Goal: Information Seeking & Learning: Learn about a topic

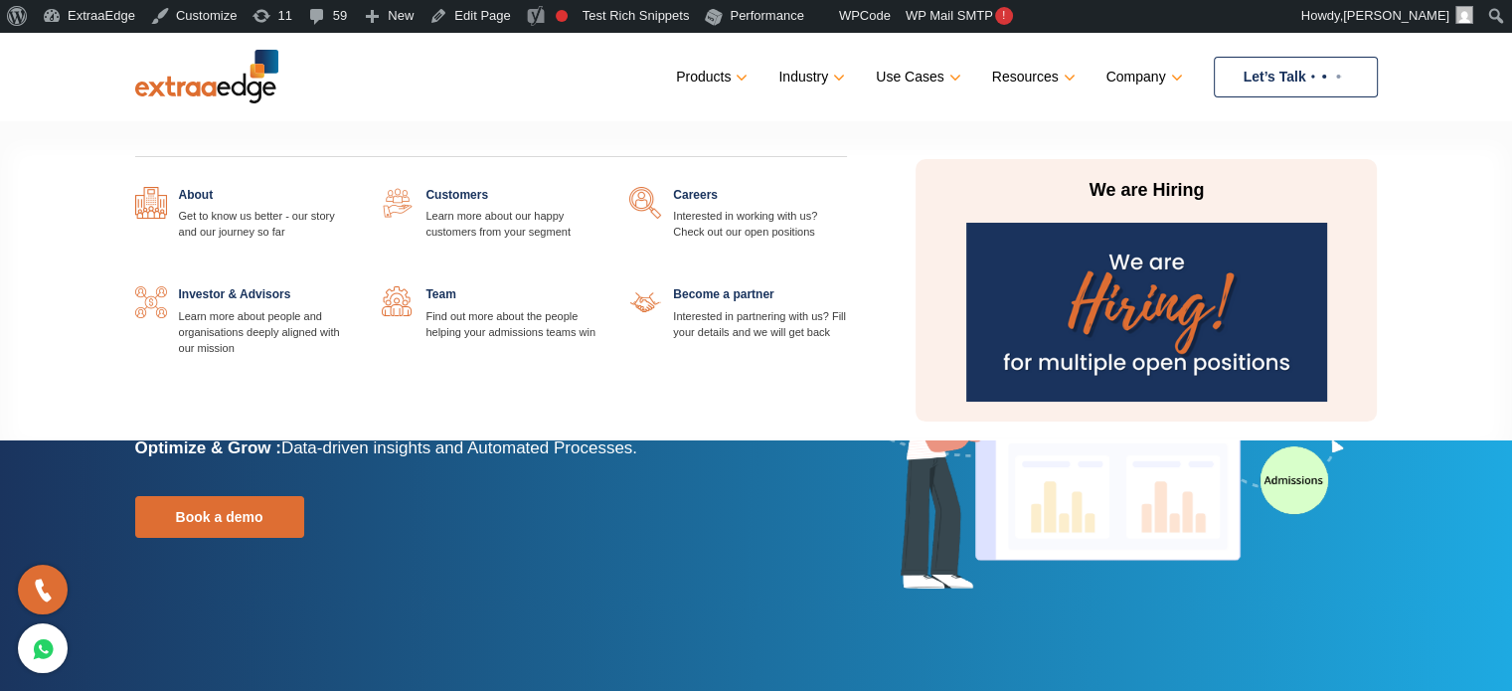
click at [599, 187] on link at bounding box center [599, 187] width 0 height 0
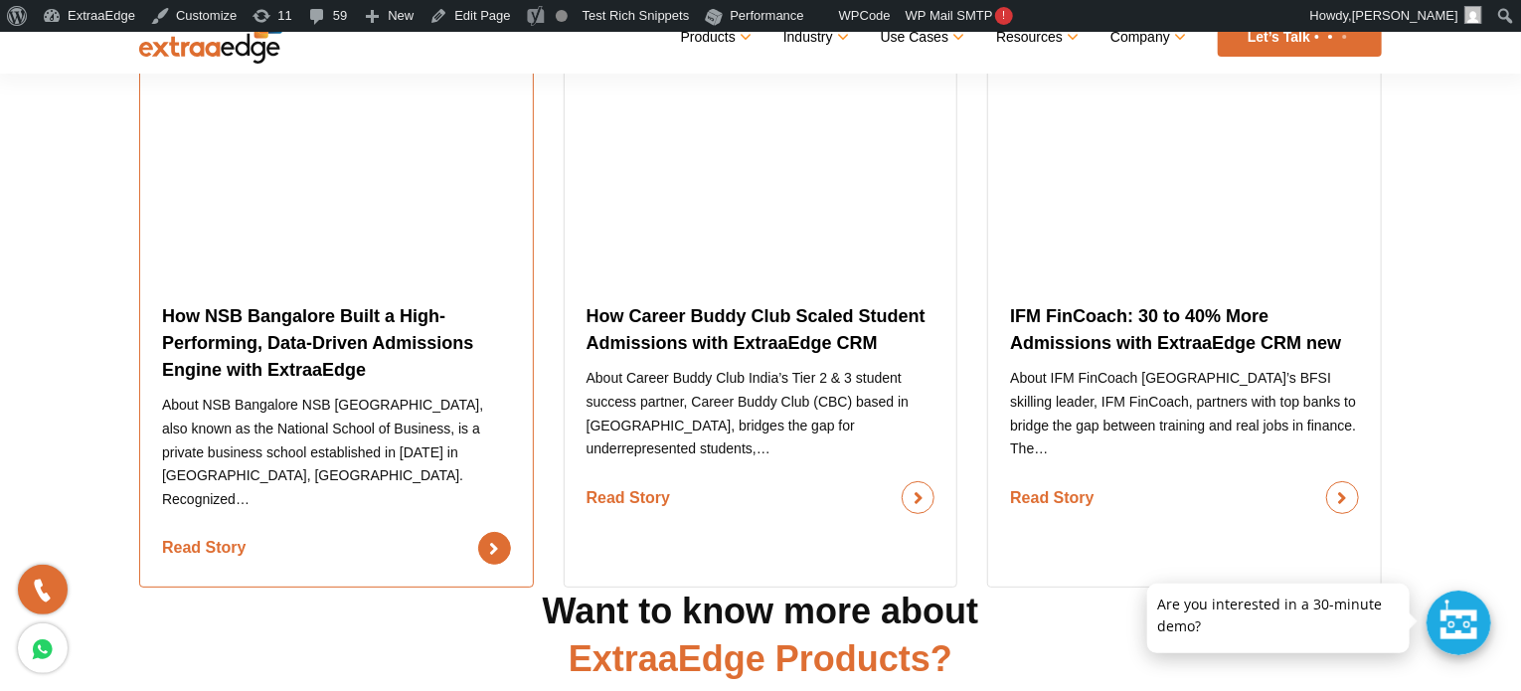
scroll to position [1988, 0]
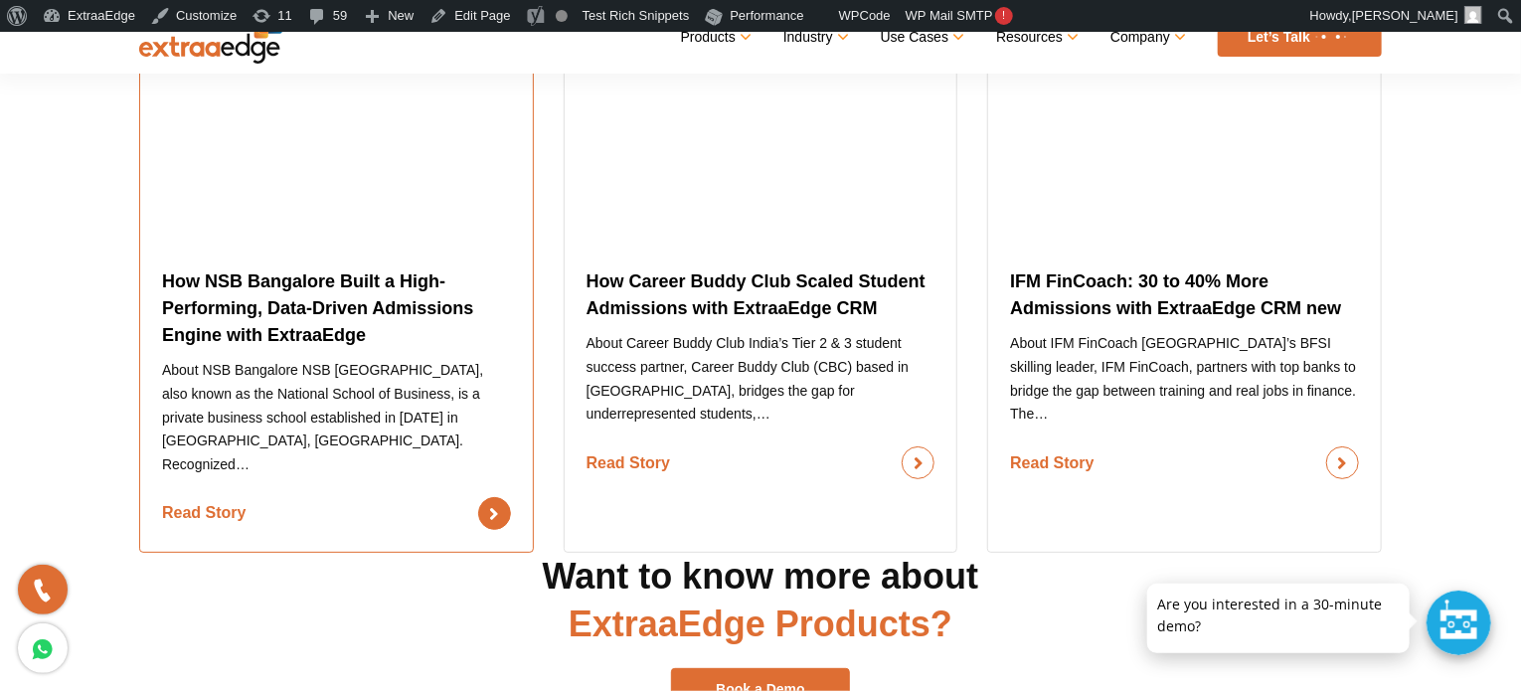
click at [353, 497] on link "Read Story" at bounding box center [336, 513] width 349 height 33
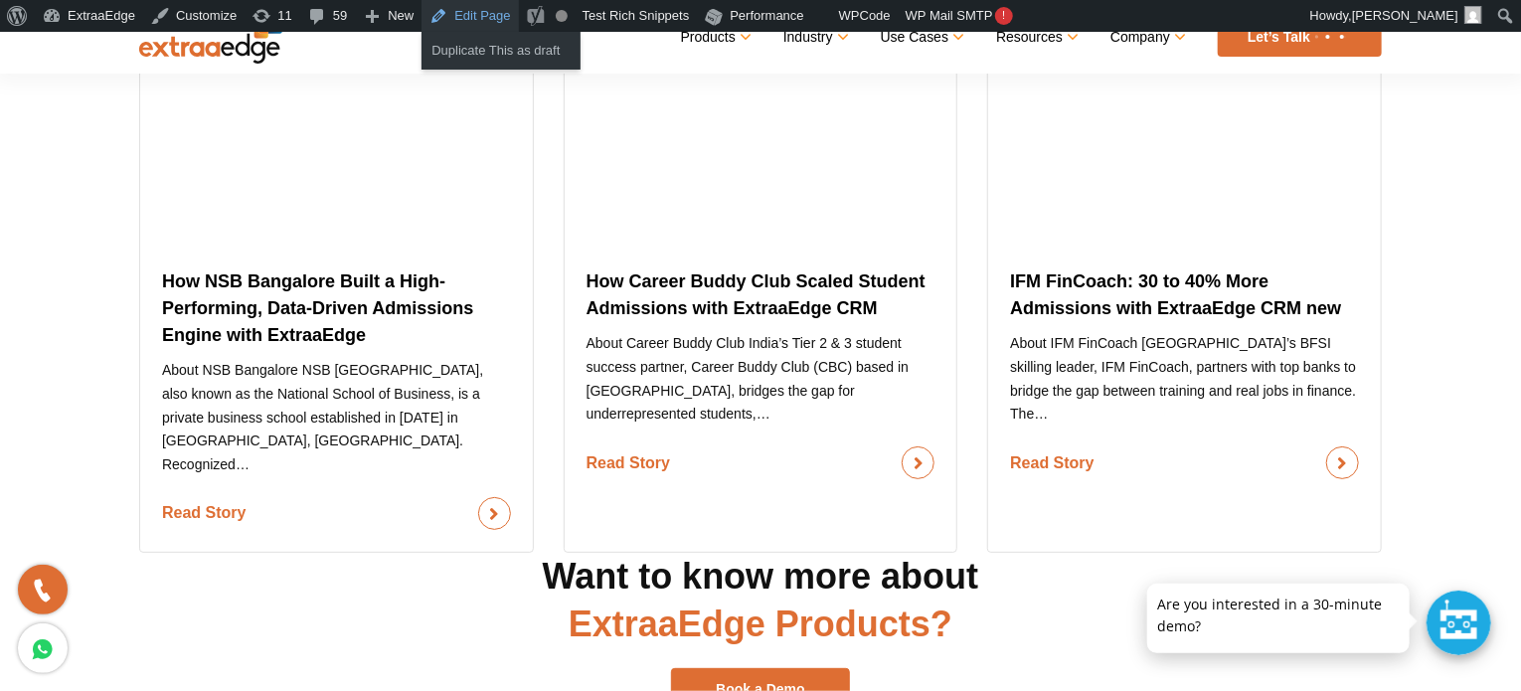
click at [456, 20] on link "Edit Page" at bounding box center [469, 16] width 96 height 32
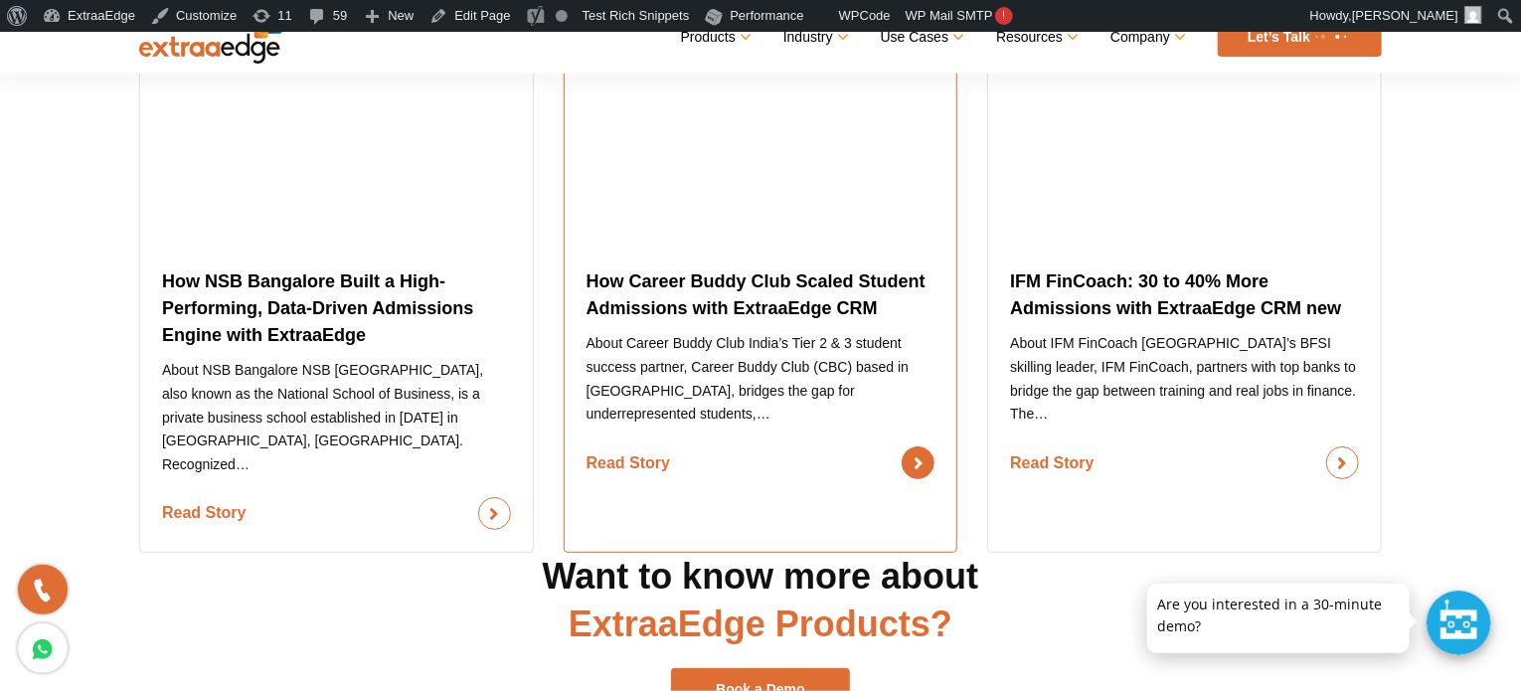
click at [666, 446] on link "Read Story" at bounding box center [760, 462] width 349 height 33
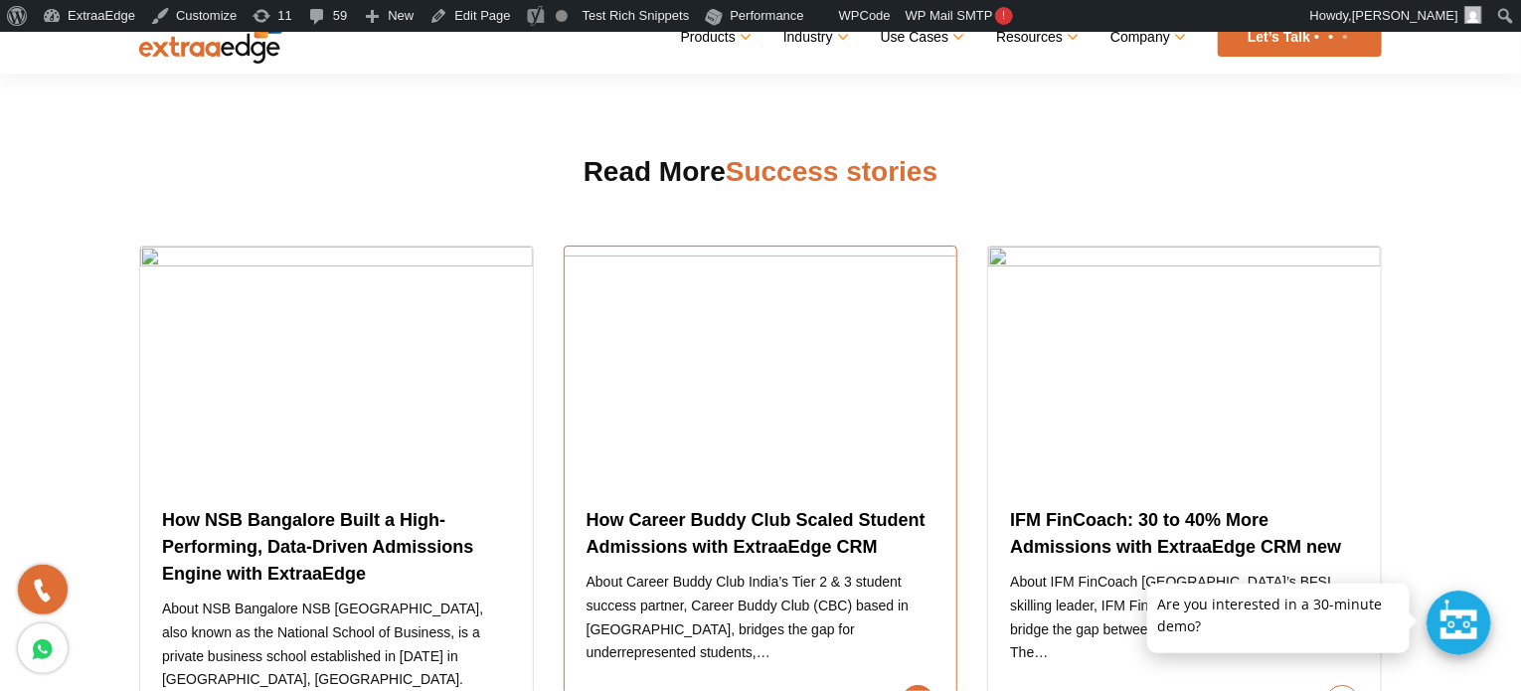
scroll to position [1747, 0]
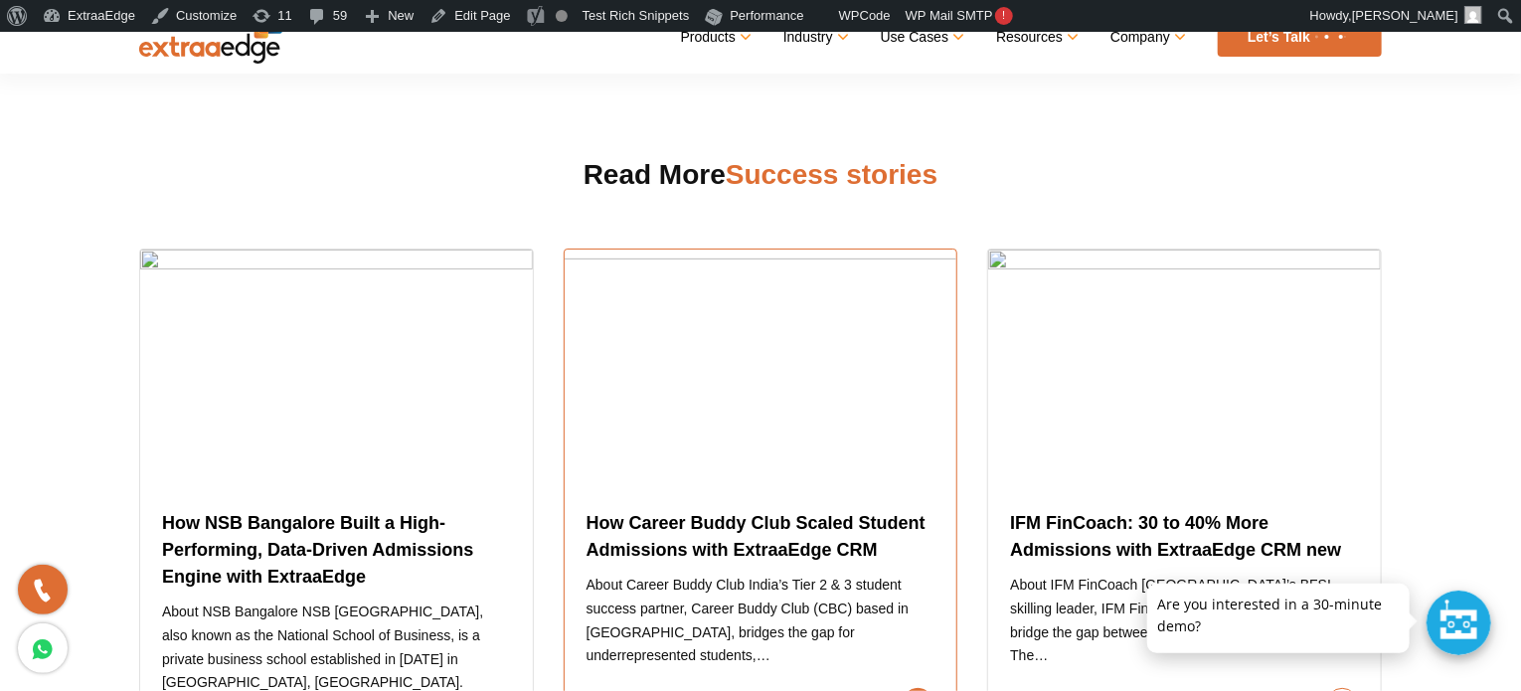
click at [763, 688] on link "Read Story" at bounding box center [760, 704] width 349 height 33
click at [1042, 97] on section "Read More Success stories How NSB Bangalore Built a High-Performing, Data-Drive…" at bounding box center [760, 428] width 1521 height 733
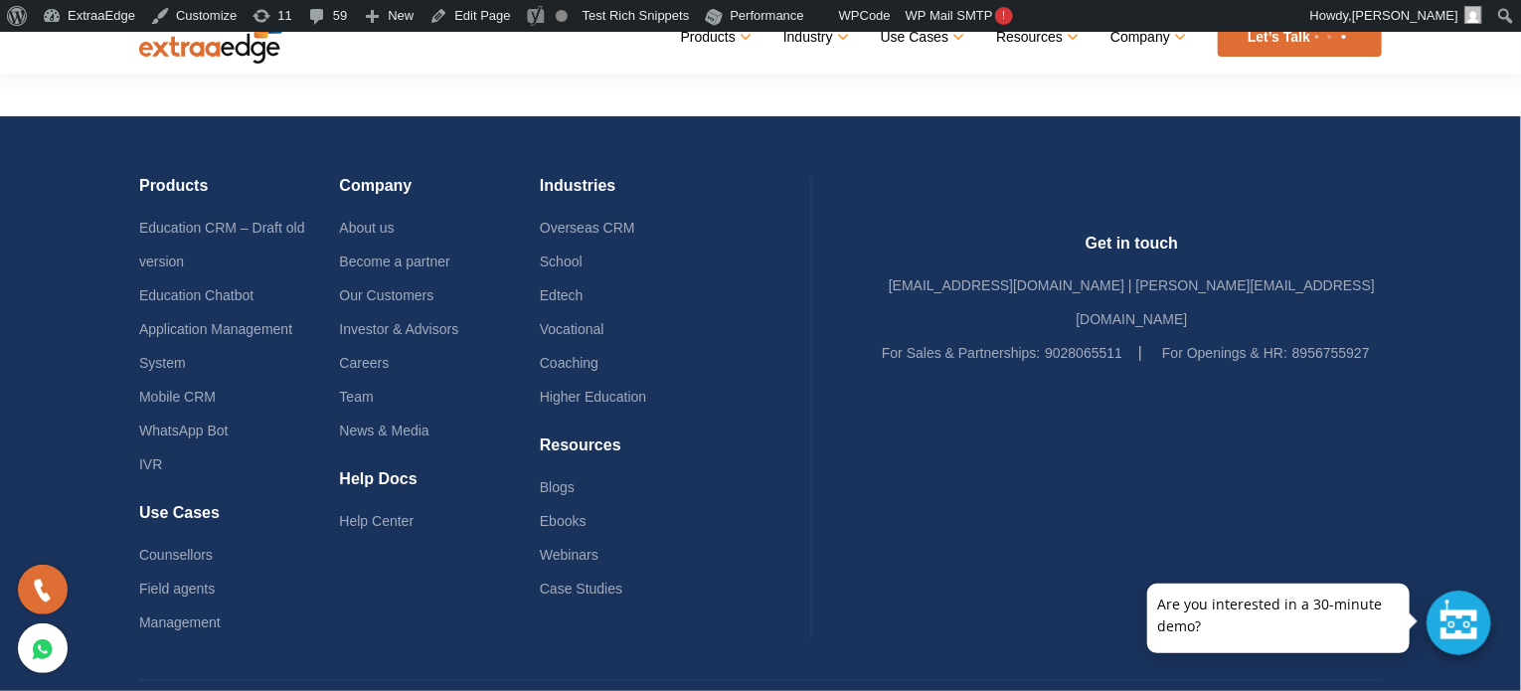
scroll to position [2244, 0]
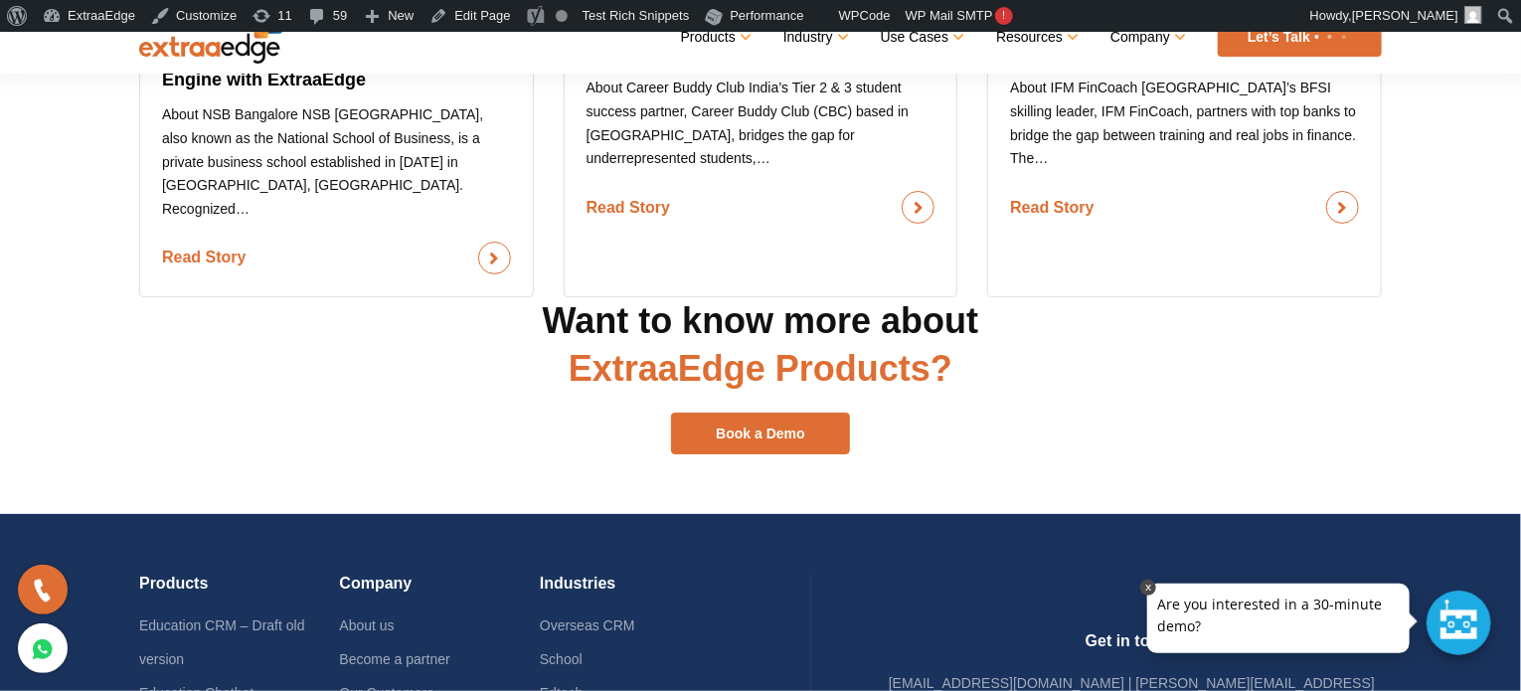
click at [1143, 585] on link at bounding box center [1148, 588] width 16 height 16
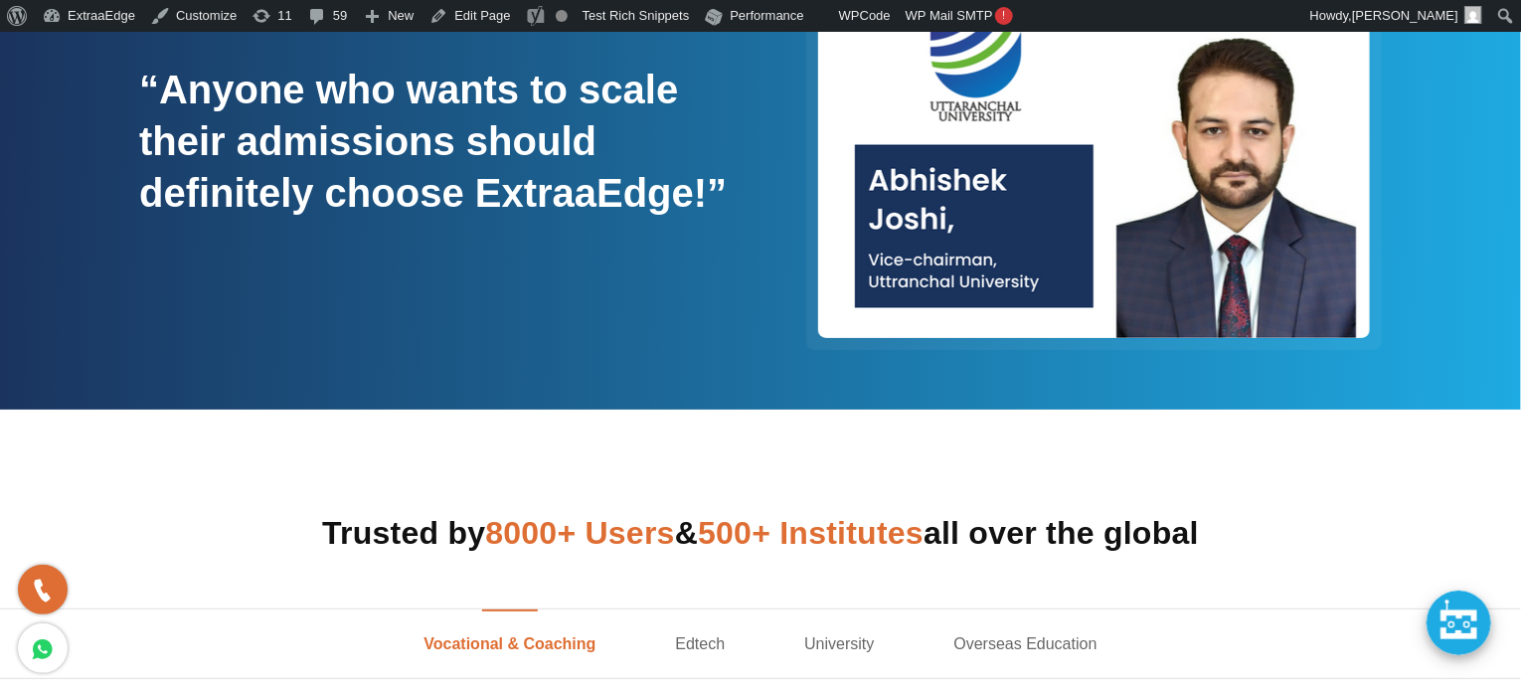
scroll to position [0, 0]
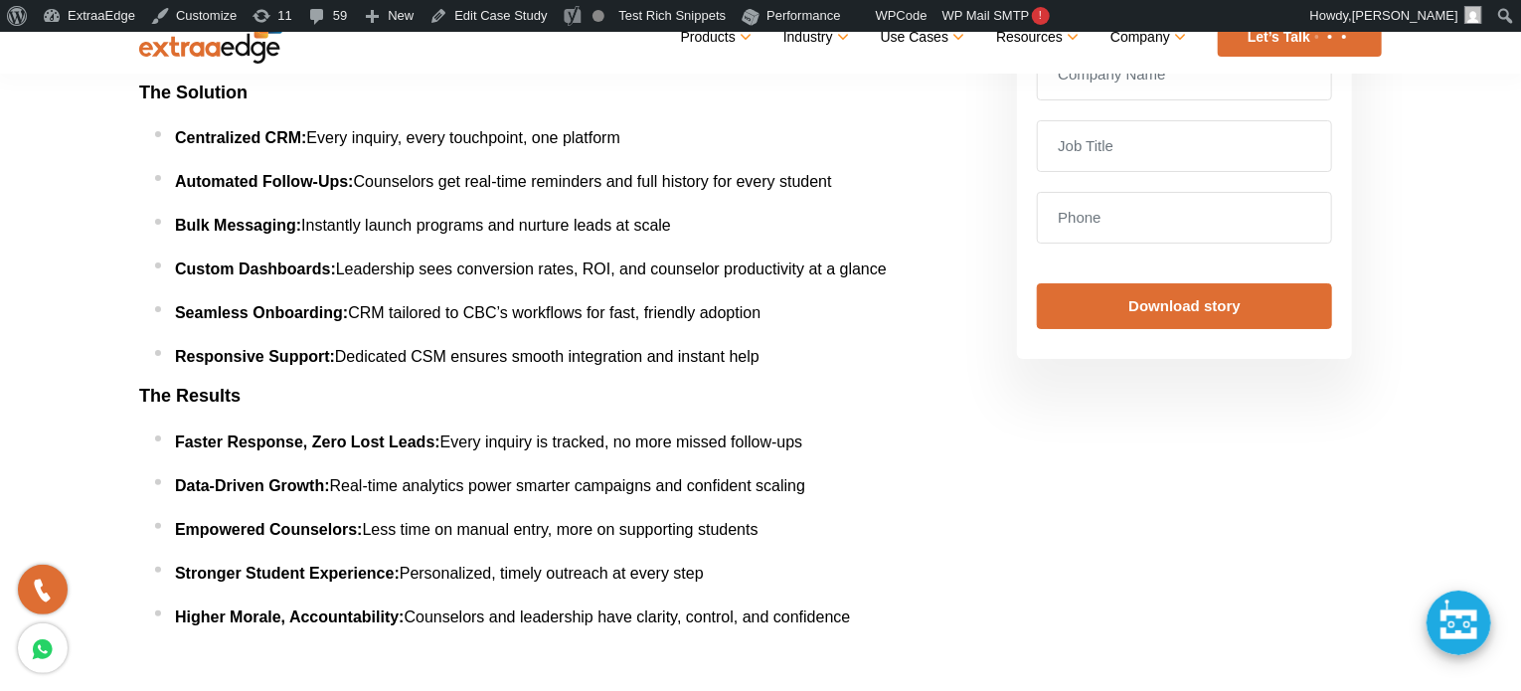
scroll to position [696, 0]
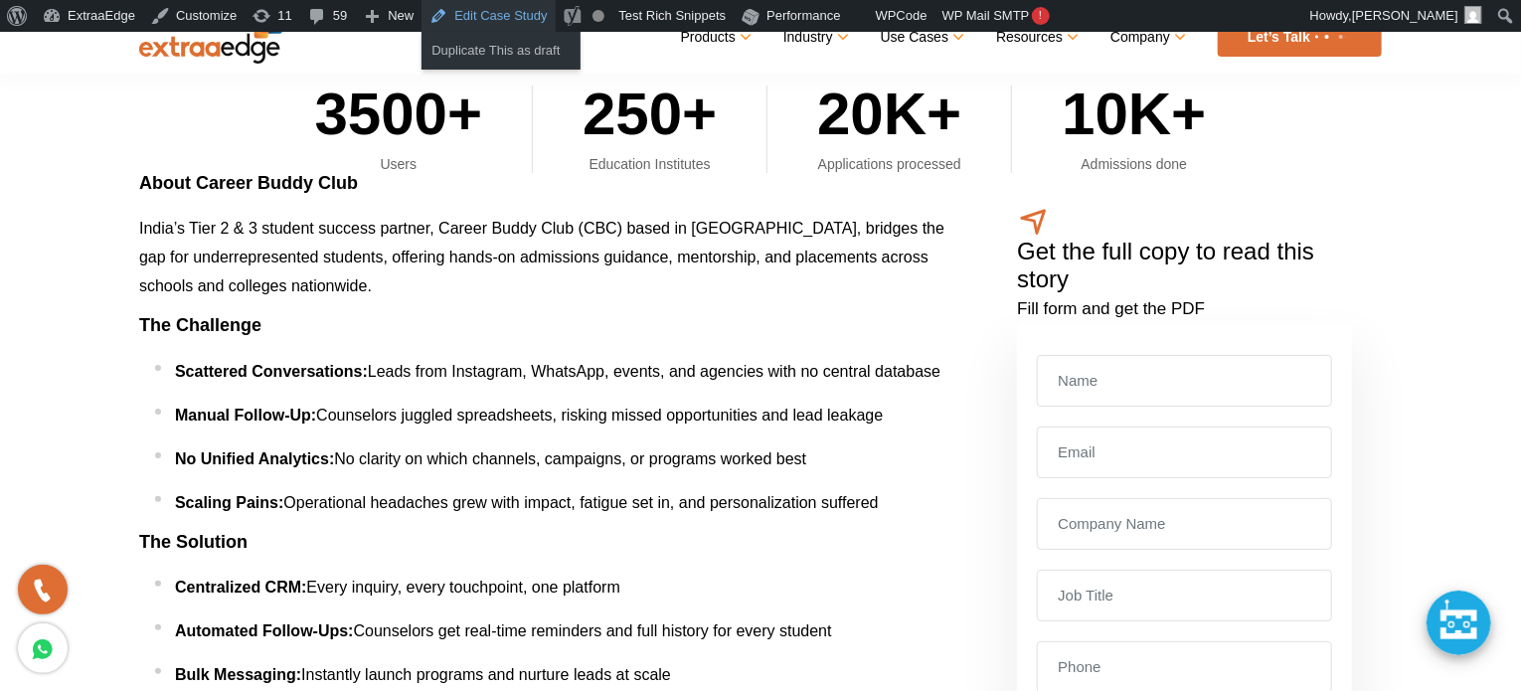
click at [467, 22] on link "Edit Case Study" at bounding box center [487, 16] width 133 height 32
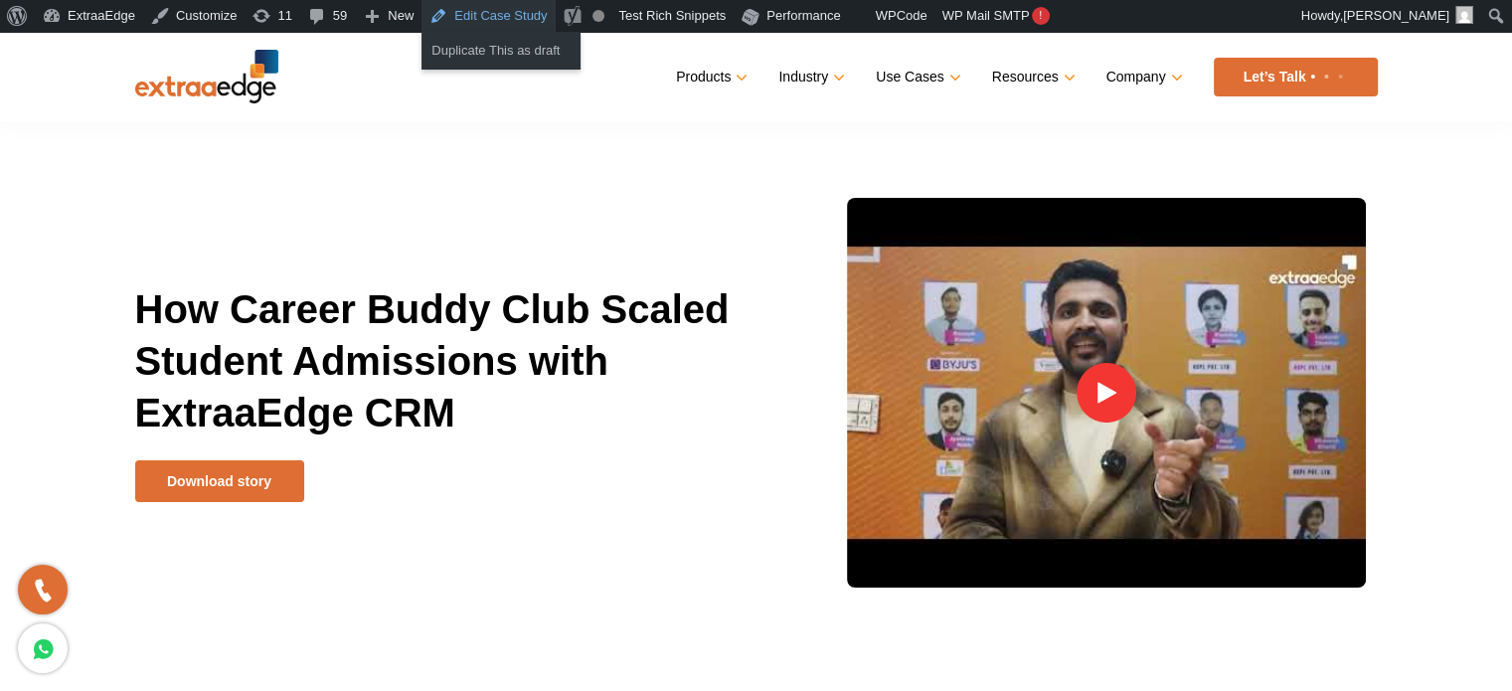
click at [509, 25] on link "Edit Case Study" at bounding box center [487, 16] width 133 height 32
